Goal: Task Accomplishment & Management: Complete application form

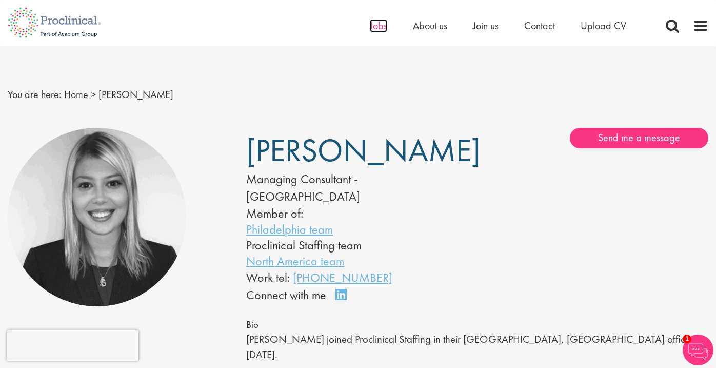
click at [381, 31] on span "Jobs" at bounding box center [378, 25] width 17 height 13
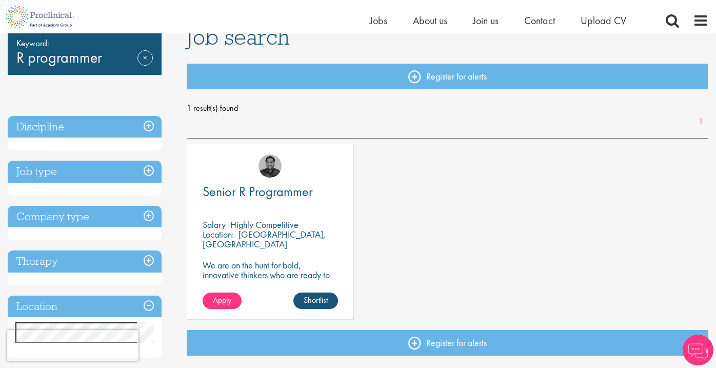
scroll to position [107, 0]
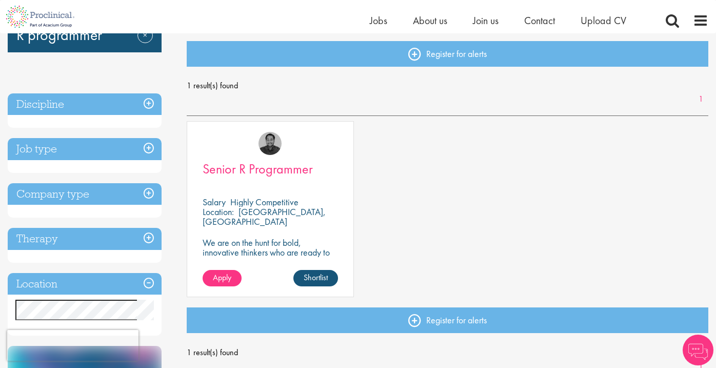
click at [279, 175] on span "Senior R Programmer" at bounding box center [258, 168] width 110 height 17
